Goal: Information Seeking & Learning: Find specific fact

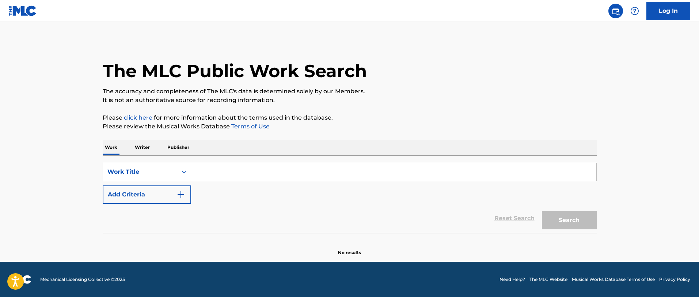
click at [211, 173] on input "Search Form" at bounding box center [393, 172] width 405 height 18
type input "187 4 life"
click at [542, 211] on button "Search" at bounding box center [569, 220] width 55 height 18
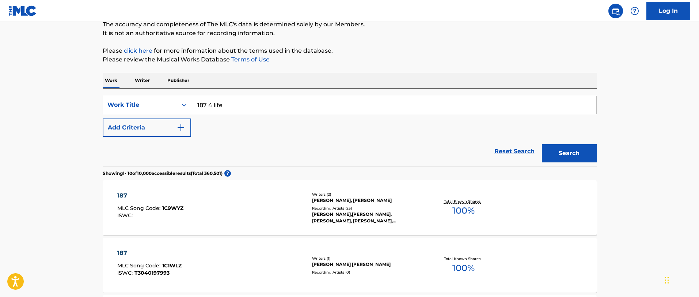
scroll to position [67, 0]
drag, startPoint x: 235, startPoint y: 111, endPoint x: 194, endPoint y: 106, distance: 40.8
click at [194, 107] on input "187 4 life" at bounding box center [393, 106] width 405 height 18
click at [145, 80] on p "Writer" at bounding box center [142, 80] width 19 height 15
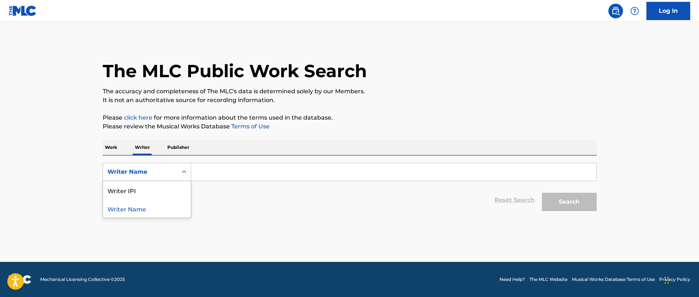
click at [183, 174] on icon "Search Form" at bounding box center [184, 171] width 7 height 7
click at [117, 150] on p "Work" at bounding box center [111, 147] width 17 height 15
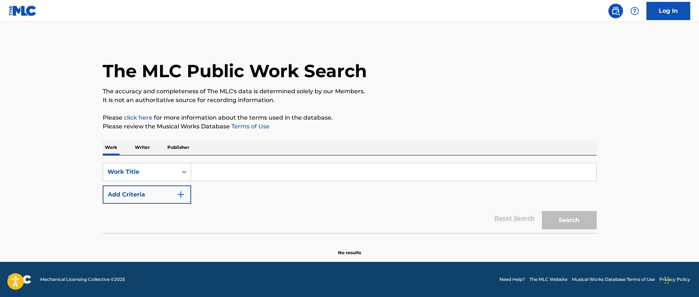
click at [208, 171] on input "Search Form" at bounding box center [393, 172] width 405 height 18
type input "south side"
click at [565, 218] on button "Search" at bounding box center [569, 220] width 55 height 18
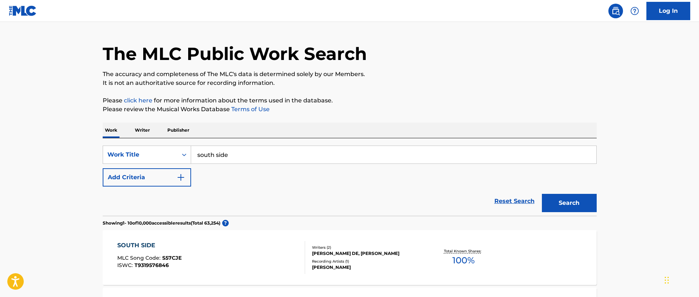
scroll to position [15, 0]
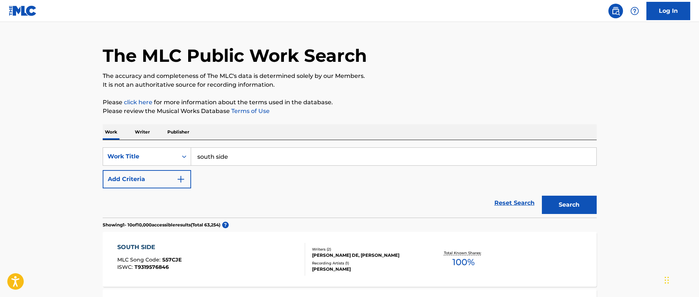
click at [174, 181] on button "Add Criteria" at bounding box center [147, 179] width 88 height 18
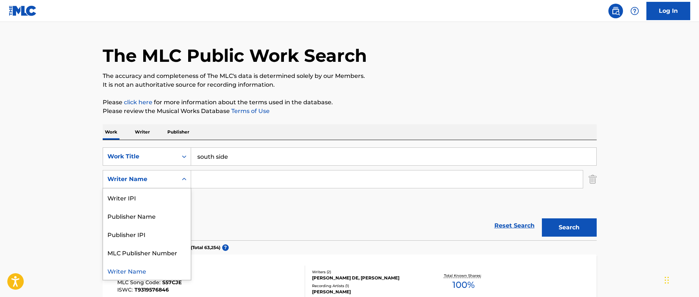
click at [185, 180] on icon "Search Form" at bounding box center [184, 178] width 7 height 7
click at [156, 268] on div "Writer Name" at bounding box center [147, 270] width 88 height 18
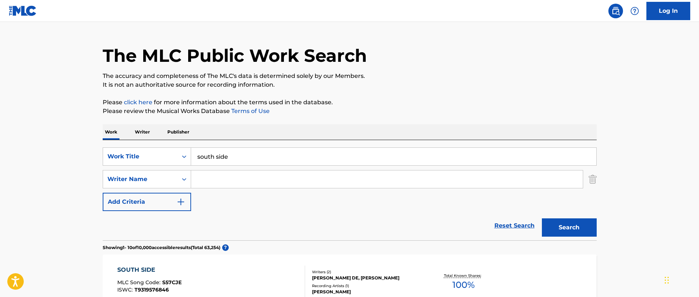
click at [233, 184] on input "Search Form" at bounding box center [387, 179] width 392 height 18
type input "Mass 187"
click at [542, 218] on button "Search" at bounding box center [569, 227] width 55 height 18
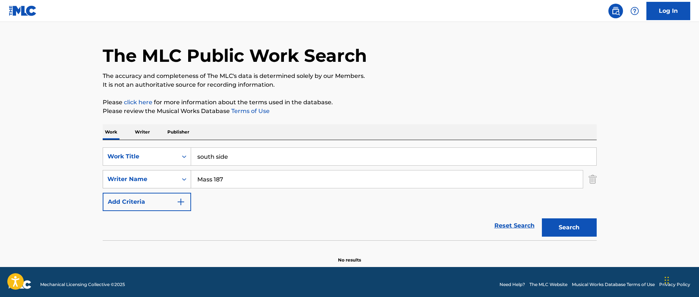
drag, startPoint x: 235, startPoint y: 176, endPoint x: 178, endPoint y: 176, distance: 56.7
click at [177, 177] on div "SearchWithCriteriad42e756d-f7ca-4ec3-9897-9de604e29fe0 Writer Name Mass 187" at bounding box center [350, 179] width 494 height 18
drag, startPoint x: 241, startPoint y: 155, endPoint x: 185, endPoint y: 154, distance: 56.3
click at [185, 155] on div "SearchWithCriteriabddaf53a-a2fb-4675-95e1-2f86513a8e83 Work Title south side" at bounding box center [350, 156] width 494 height 18
type input "68 candy"
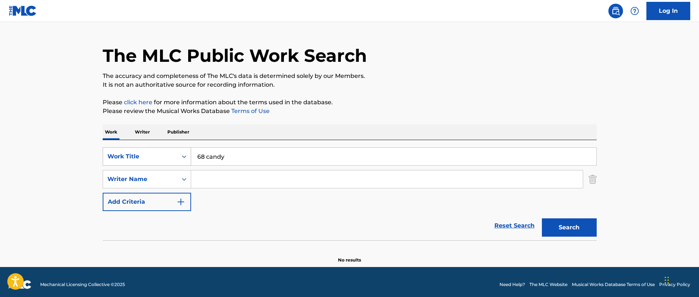
click at [542, 218] on button "Search" at bounding box center [569, 227] width 55 height 18
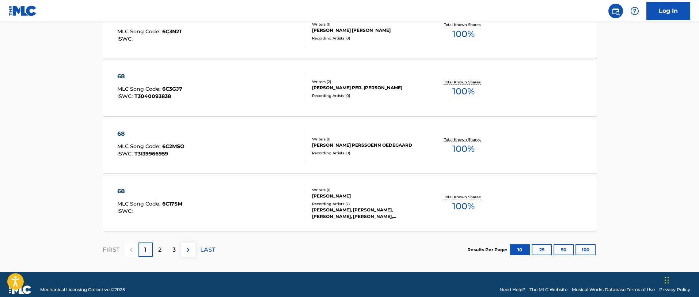
scroll to position [621, 0]
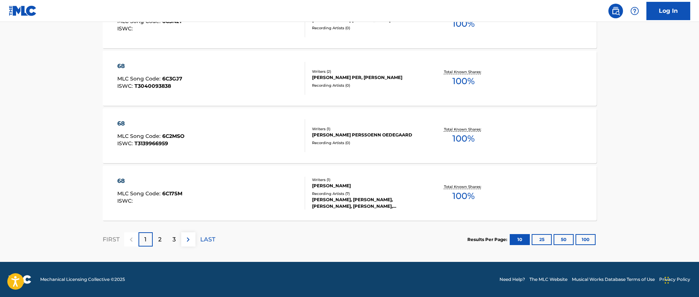
click at [584, 242] on button "100" at bounding box center [586, 239] width 20 height 11
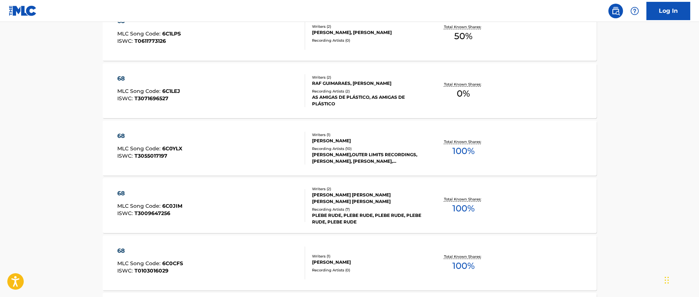
scroll to position [1989, 0]
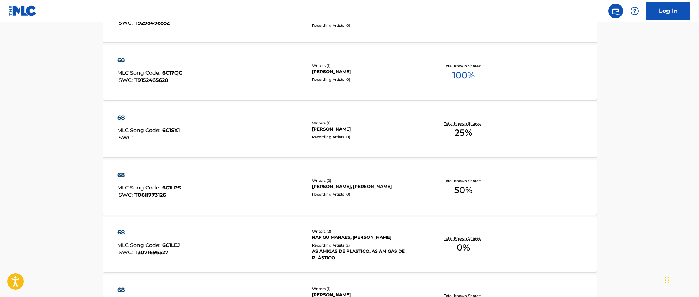
drag, startPoint x: 185, startPoint y: 201, endPoint x: 185, endPoint y: 147, distance: 54.5
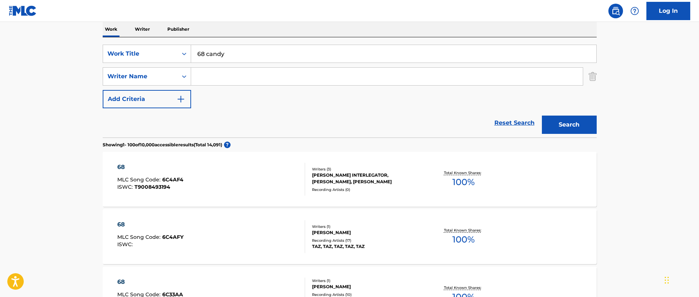
scroll to position [0, 0]
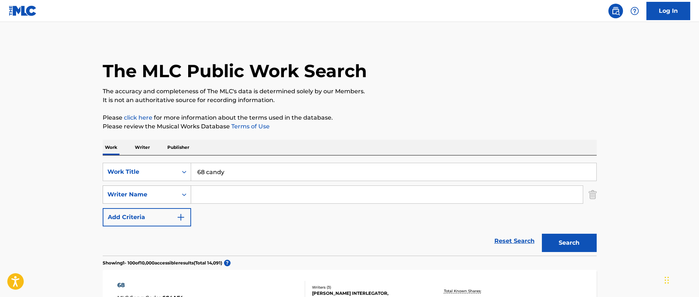
click at [155, 196] on div "Writer Name" at bounding box center [140, 194] width 66 height 9
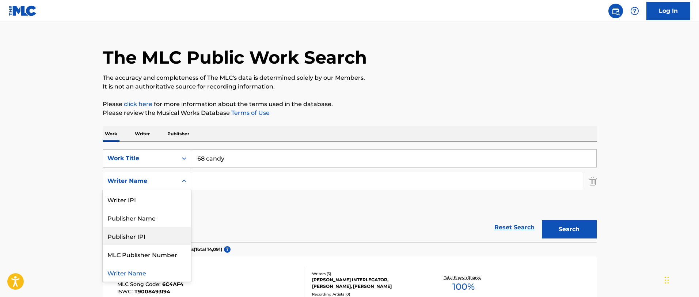
scroll to position [29, 0]
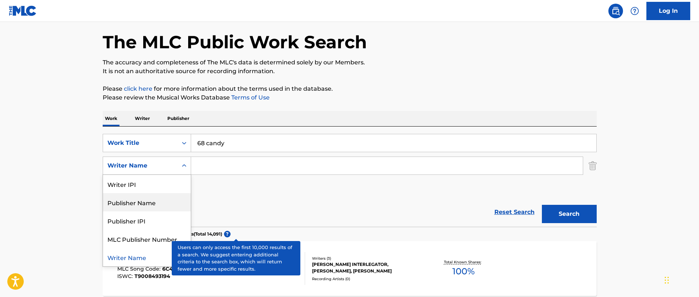
click at [137, 204] on div "Publisher Name" at bounding box center [147, 202] width 88 height 18
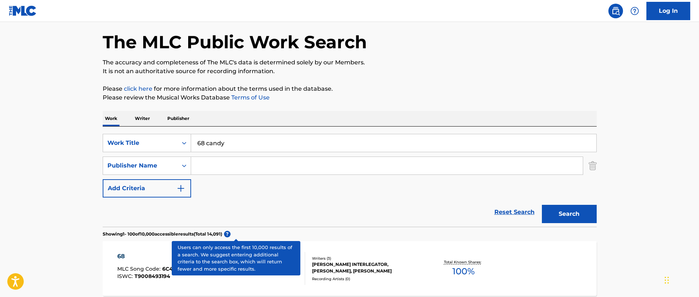
click at [221, 169] on input "Search Form" at bounding box center [387, 166] width 392 height 18
click at [542, 205] on button "Search" at bounding box center [569, 214] width 55 height 18
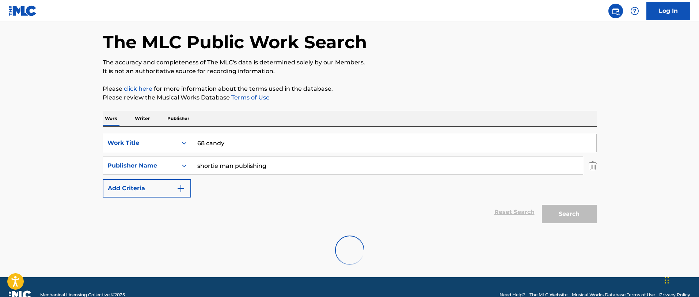
scroll to position [20, 0]
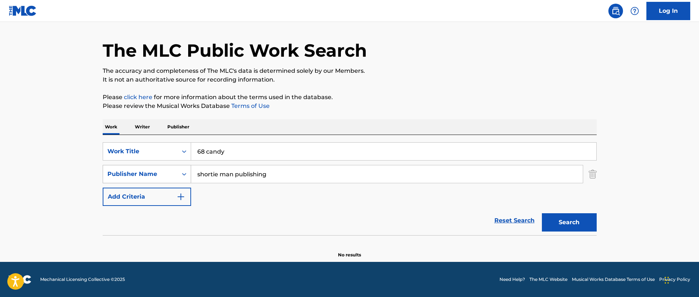
drag, startPoint x: 291, startPoint y: 176, endPoint x: 185, endPoint y: 175, distance: 105.3
click at [185, 175] on div "SearchWithCriteria1a9c4e90-113c-4c91-9e9a-eb20d00cde72 Publisher Name shortie m…" at bounding box center [350, 174] width 494 height 18
type input "short stop records"
click at [542, 213] on button "Search" at bounding box center [569, 222] width 55 height 18
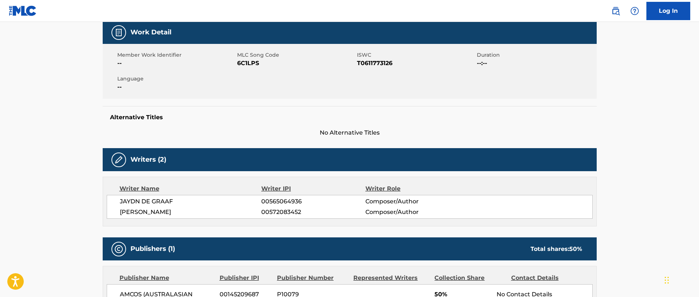
scroll to position [103, 0]
